Goal: Task Accomplishment & Management: Manage account settings

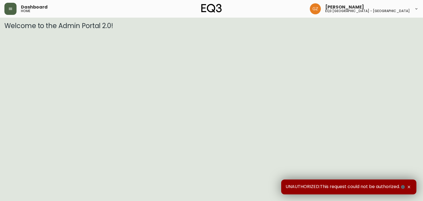
click at [7, 10] on button "button" at bounding box center [10, 9] width 12 height 12
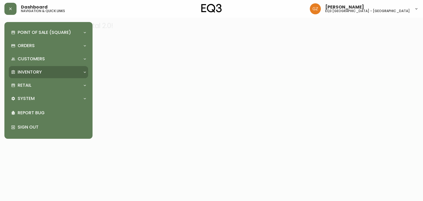
click at [33, 69] on div "Inventory" at bounding box center [48, 72] width 79 height 12
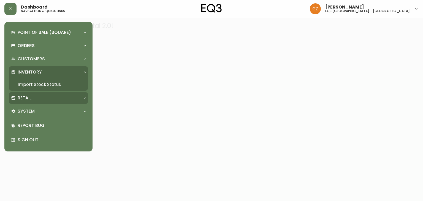
click at [34, 97] on div "Retail" at bounding box center [45, 98] width 69 height 6
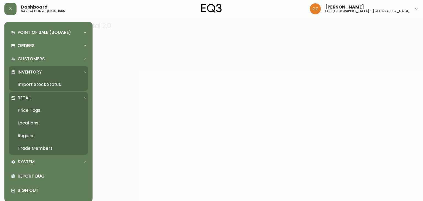
click at [35, 148] on link "Trade Members" at bounding box center [48, 148] width 79 height 13
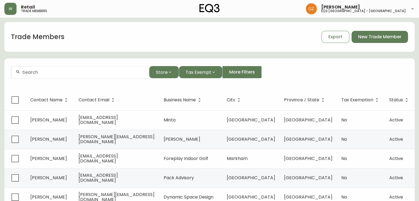
click at [85, 70] on input "text" at bounding box center [83, 72] width 122 height 5
drag, startPoint x: 81, startPoint y: 70, endPoint x: 10, endPoint y: 59, distance: 71.7
click at [10, 59] on div "no 900 Store Tax Exempt More Filters Contact Name Contact Email Business Name C…" at bounding box center [209, 186] width 410 height 257
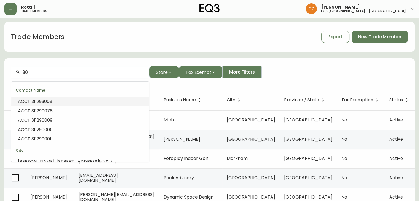
type input "9"
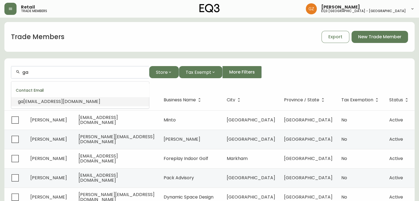
click at [50, 101] on span "[EMAIL_ADDRESS][DOMAIN_NAME]" at bounding box center [61, 101] width 77 height 6
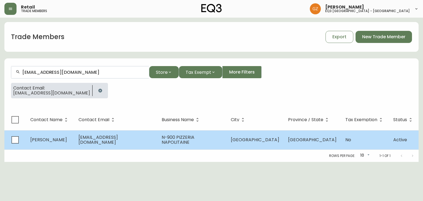
type input "[EMAIL_ADDRESS][DOMAIN_NAME]"
click at [53, 137] on span "[PERSON_NAME]" at bounding box center [48, 140] width 37 height 6
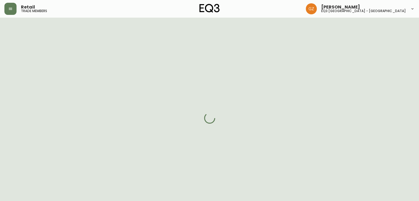
select select "QC"
select select "CA"
select select "CA_FR"
select select "Social Media"
select select "Other"
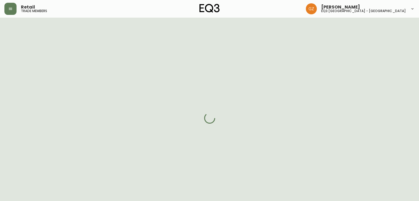
select select "cjw10z96t00bn6gs0dfqi5bhz"
select select "false"
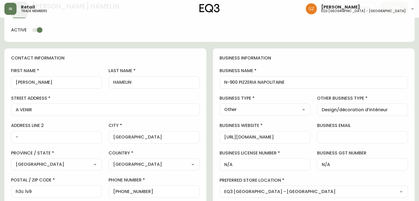
scroll to position [83, 0]
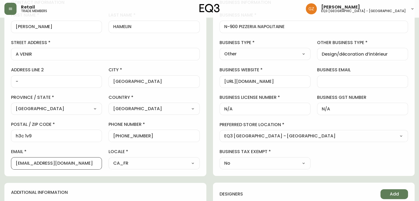
click at [46, 165] on input "[EMAIL_ADDRESS][DOMAIN_NAME]" at bounding box center [57, 163] width 82 height 5
